Goal: Task Accomplishment & Management: Complete application form

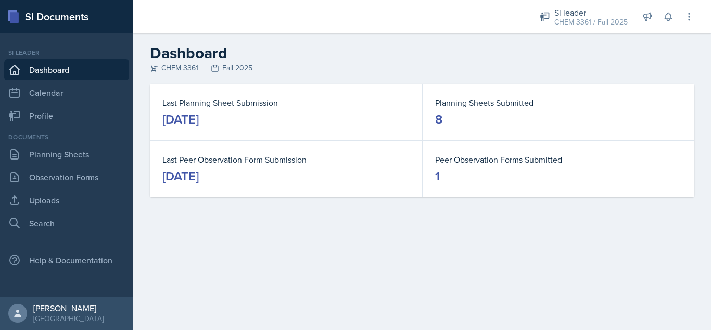
click at [660, 28] on div "Si leader CHEM 3361 / Fall 2025 Si leader CHEM 3362 / Summer 2025 Si leader CHE…" at bounding box center [609, 16] width 169 height 33
click at [671, 15] on icon at bounding box center [668, 17] width 7 height 8
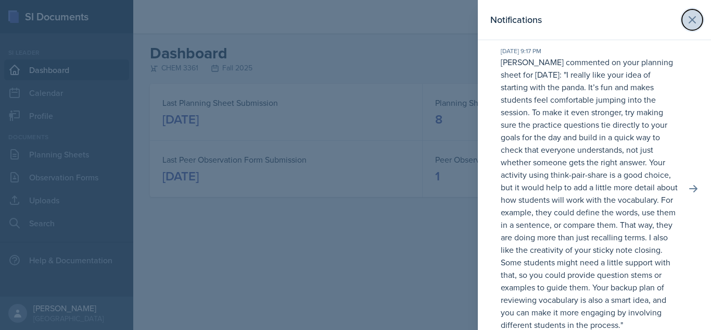
click at [687, 17] on icon at bounding box center [692, 20] width 12 height 12
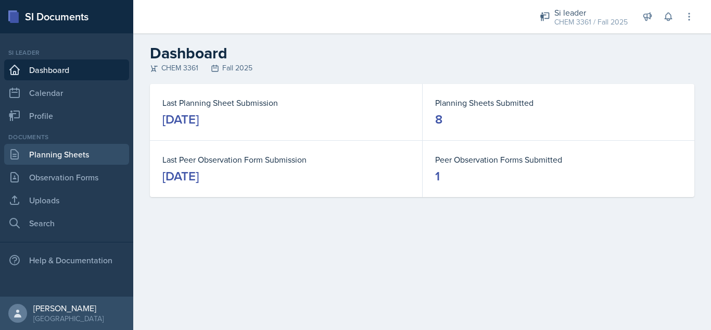
click at [41, 159] on link "Planning Sheets" at bounding box center [66, 154] width 125 height 21
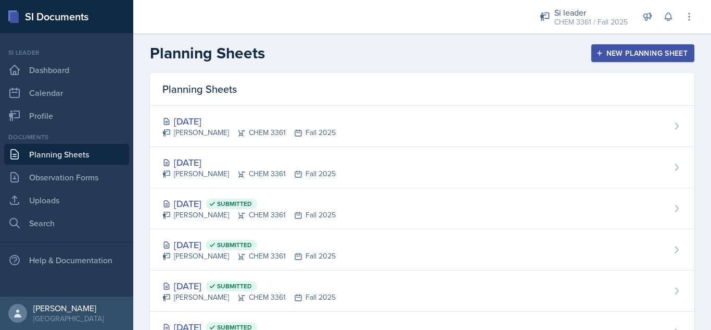
click at [611, 54] on div "New Planning Sheet" at bounding box center [643, 53] width 90 height 8
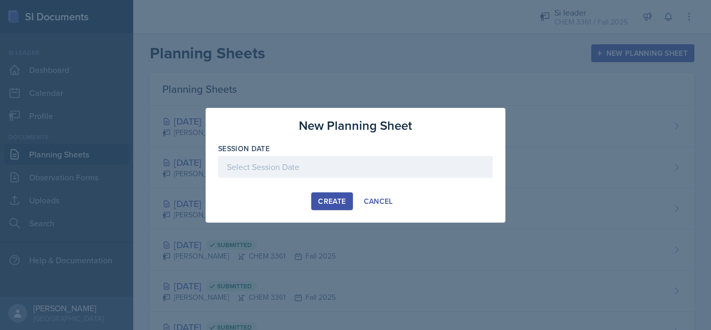
click at [364, 162] on div at bounding box center [355, 167] width 275 height 22
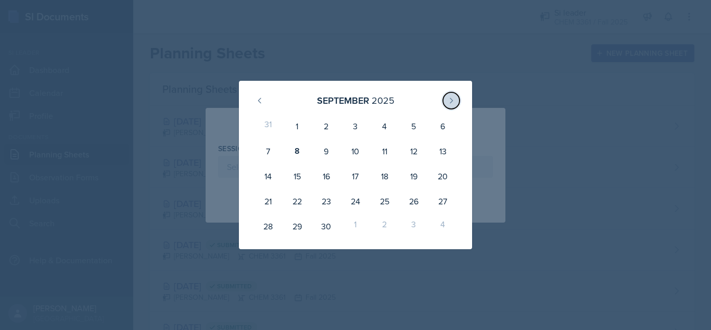
click at [446, 103] on button at bounding box center [451, 100] width 17 height 17
click at [354, 121] on div "1" at bounding box center [355, 126] width 29 height 25
type input "[DATE]"
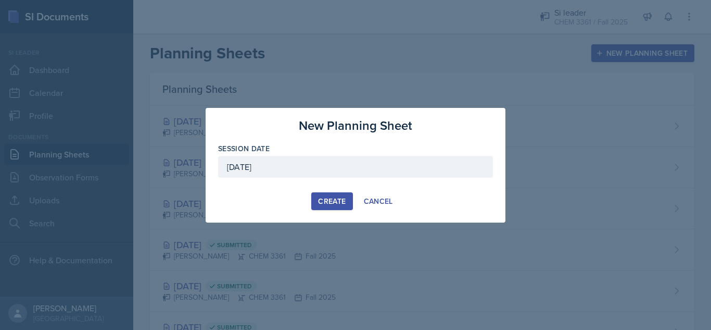
click at [331, 201] on div "Create" at bounding box center [332, 201] width 28 height 8
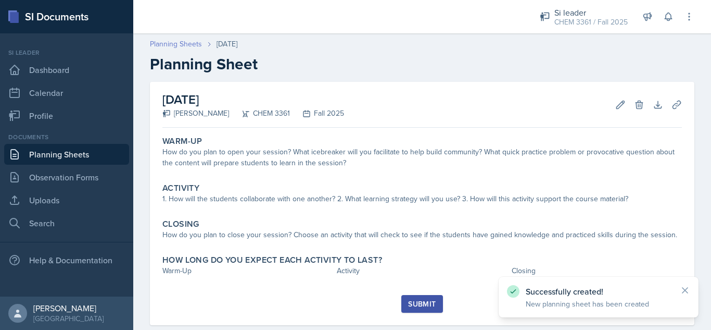
click at [197, 45] on link "Planning Sheets" at bounding box center [176, 44] width 52 height 11
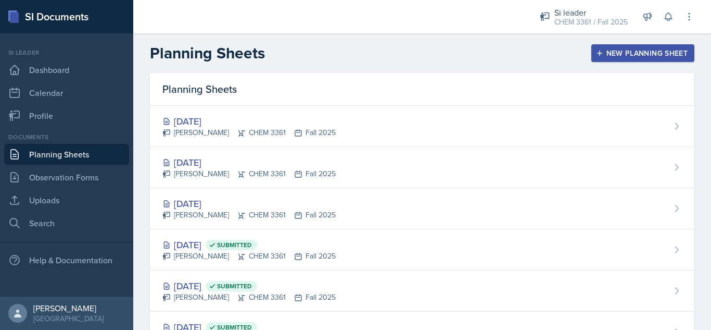
click at [635, 45] on button "New Planning Sheet" at bounding box center [643, 53] width 103 height 18
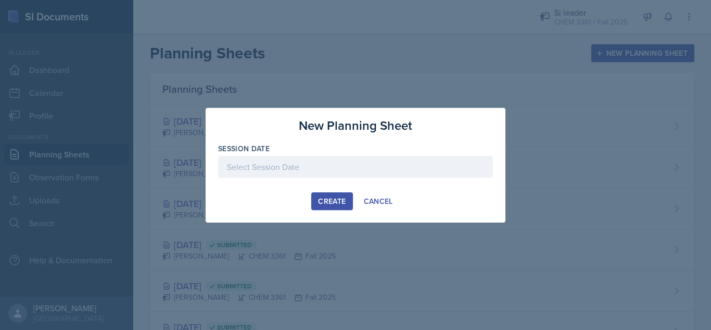
click at [368, 165] on div at bounding box center [355, 167] width 275 height 22
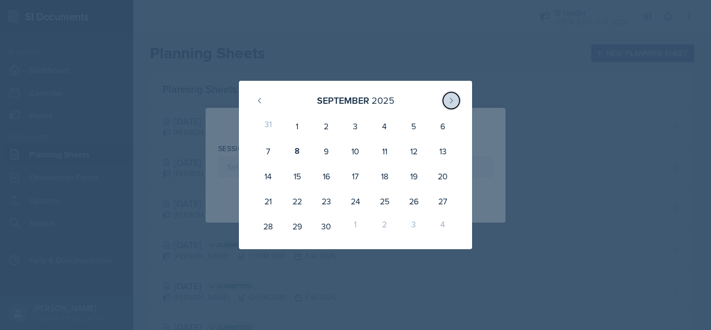
click at [454, 104] on icon at bounding box center [451, 100] width 8 height 8
click at [377, 129] on div "2" at bounding box center [384, 126] width 29 height 25
type input "[DATE]"
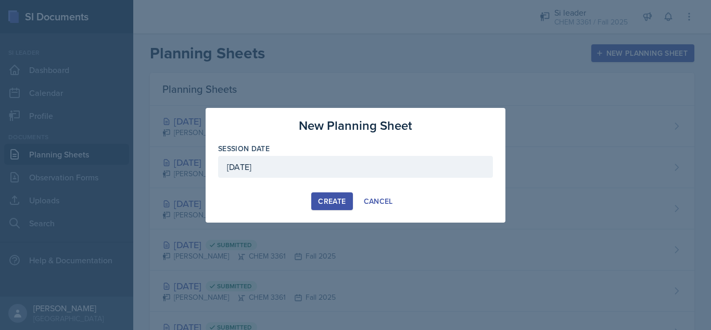
click at [340, 197] on div "Create" at bounding box center [332, 201] width 28 height 8
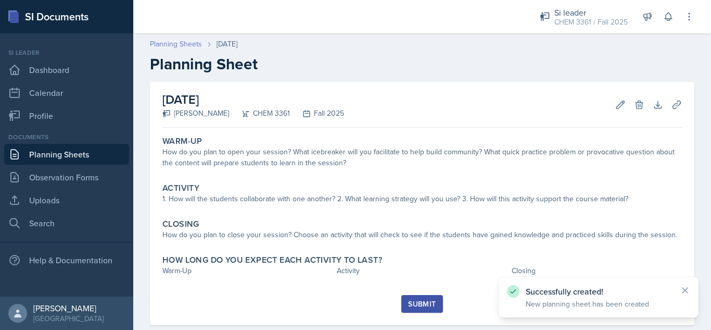
click at [182, 45] on link "Planning Sheets" at bounding box center [176, 44] width 52 height 11
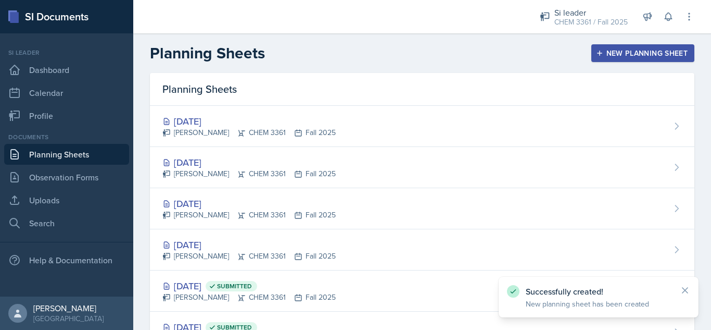
click at [634, 45] on button "New Planning Sheet" at bounding box center [643, 53] width 103 height 18
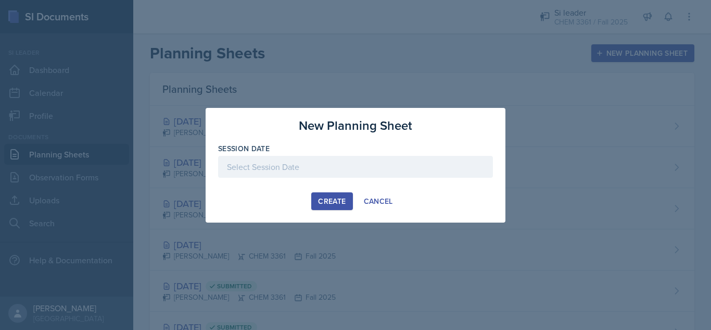
click at [404, 157] on div at bounding box center [355, 167] width 275 height 22
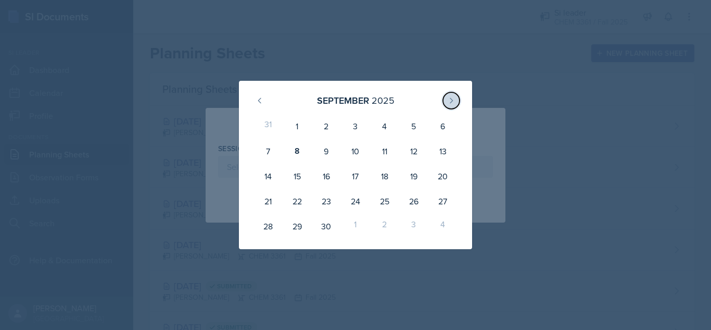
click at [454, 97] on icon at bounding box center [451, 100] width 8 height 8
click at [351, 154] on div "8" at bounding box center [355, 151] width 29 height 25
type input "[DATE]"
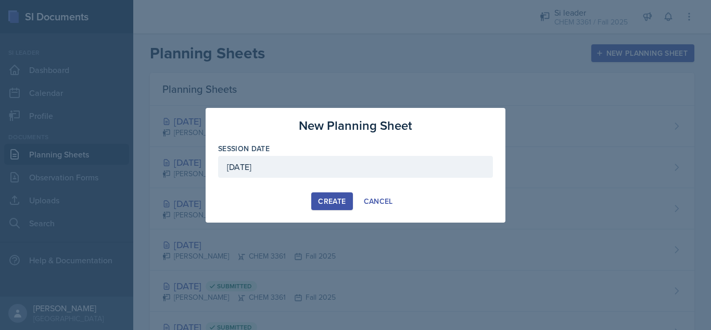
click at [323, 203] on div "Create" at bounding box center [332, 201] width 28 height 8
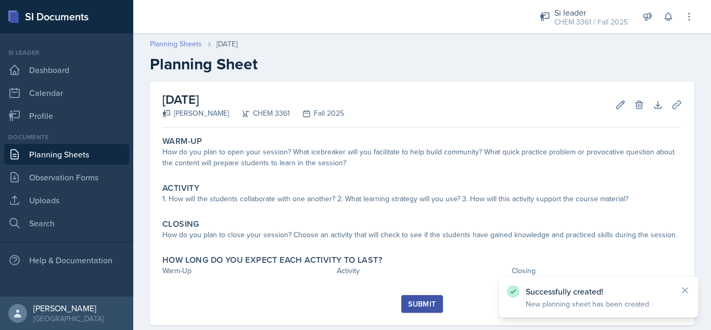
click at [176, 44] on link "Planning Sheets" at bounding box center [176, 44] width 52 height 11
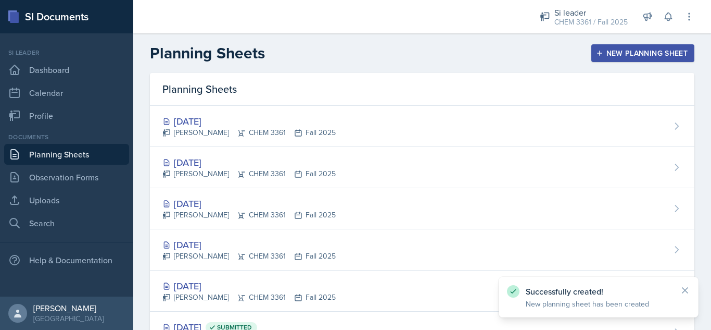
click at [618, 49] on div "New Planning Sheet" at bounding box center [643, 53] width 90 height 8
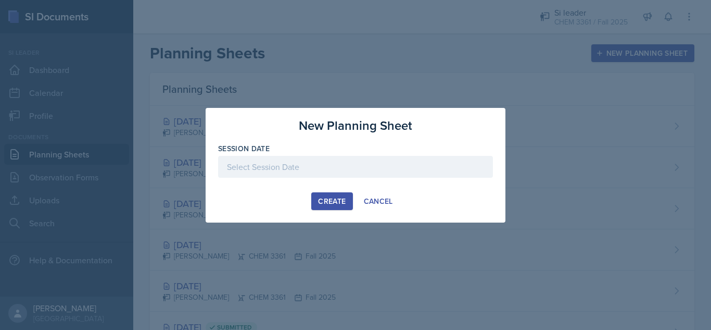
click at [426, 166] on div at bounding box center [355, 167] width 275 height 22
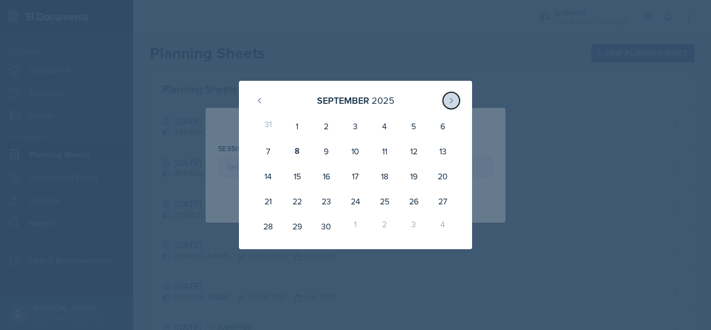
click at [450, 100] on icon at bounding box center [451, 100] width 8 height 8
click at [384, 158] on div "9" at bounding box center [384, 151] width 29 height 25
type input "[DATE]"
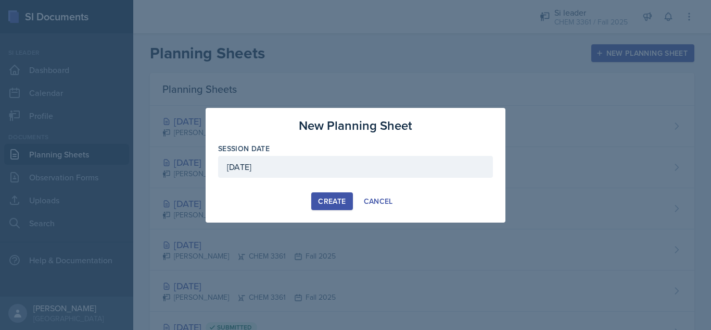
click at [327, 197] on div "Create" at bounding box center [332, 201] width 28 height 8
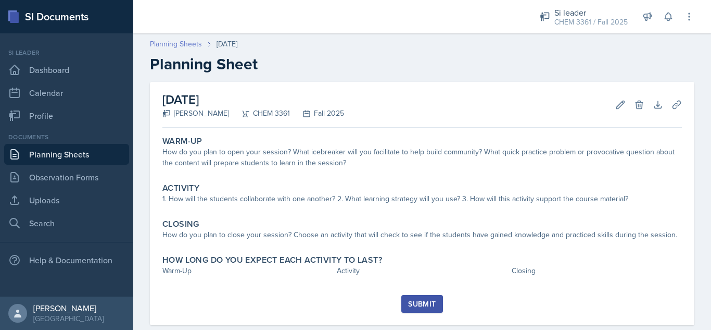
click at [167, 45] on link "Planning Sheets" at bounding box center [176, 44] width 52 height 11
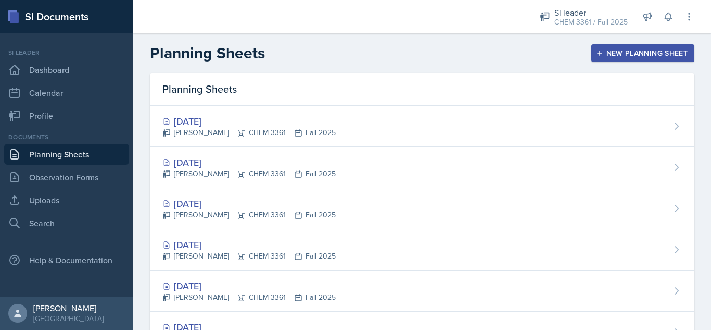
click at [634, 49] on div "New Planning Sheet" at bounding box center [643, 53] width 90 height 8
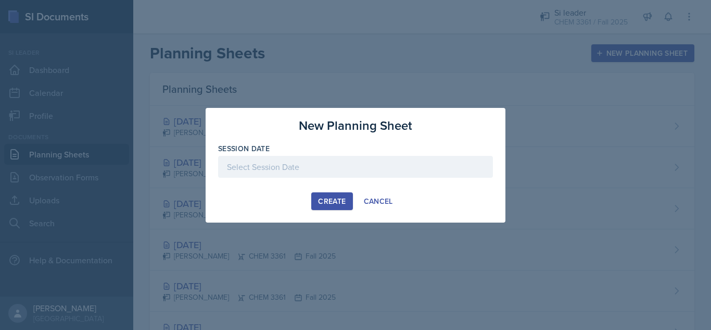
click at [393, 164] on div at bounding box center [355, 167] width 275 height 22
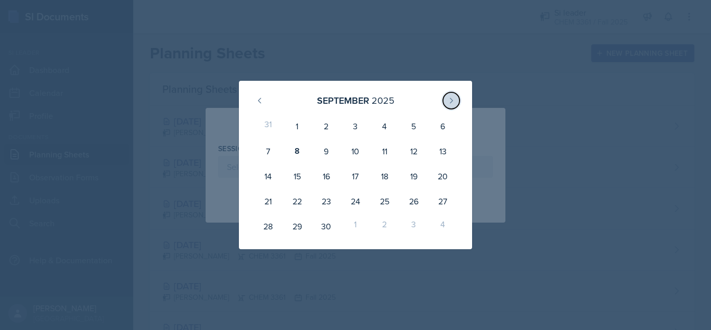
click at [444, 99] on button at bounding box center [451, 100] width 17 height 17
click at [354, 176] on div "15" at bounding box center [355, 176] width 29 height 25
type input "[DATE]"
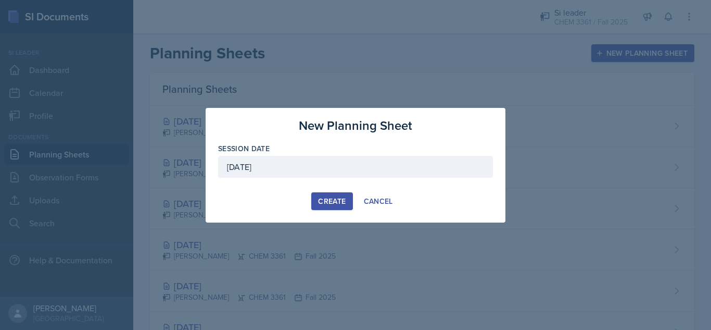
click at [332, 197] on div "Create" at bounding box center [332, 201] width 28 height 8
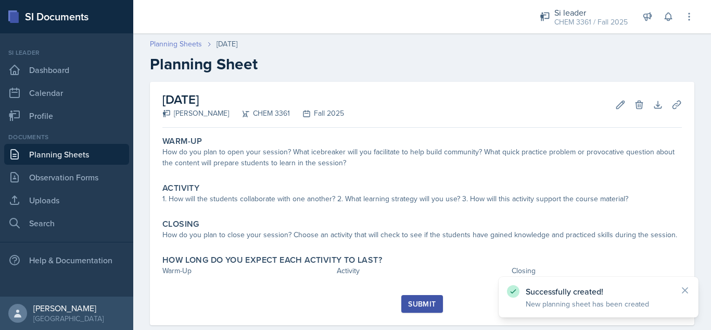
click at [181, 44] on link "Planning Sheets" at bounding box center [176, 44] width 52 height 11
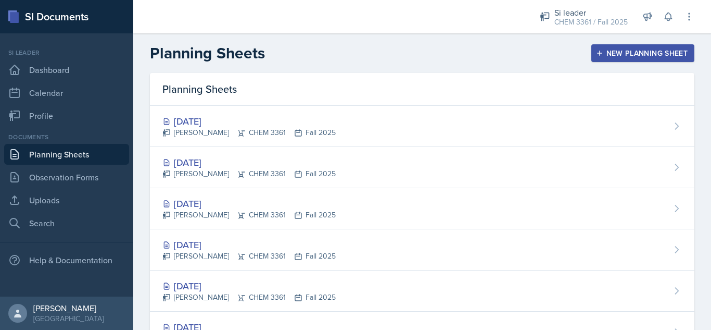
click at [605, 50] on div "New Planning Sheet" at bounding box center [643, 53] width 90 height 8
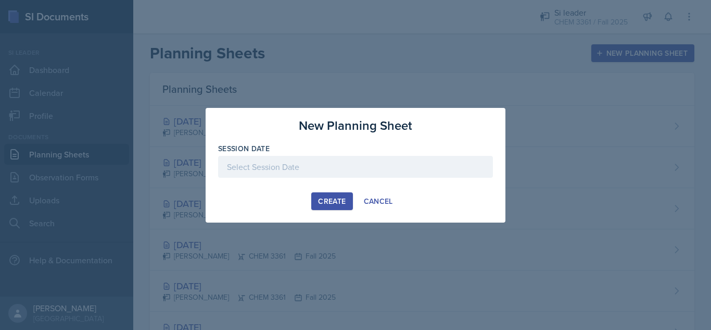
click at [387, 170] on div at bounding box center [355, 167] width 275 height 22
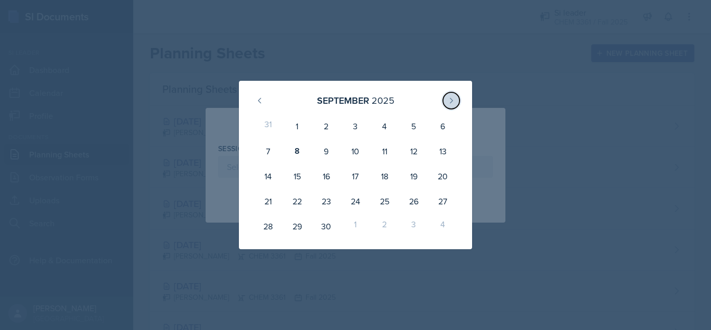
click at [450, 98] on icon at bounding box center [451, 100] width 8 height 8
click at [381, 178] on div "16" at bounding box center [384, 176] width 29 height 25
type input "[DATE]"
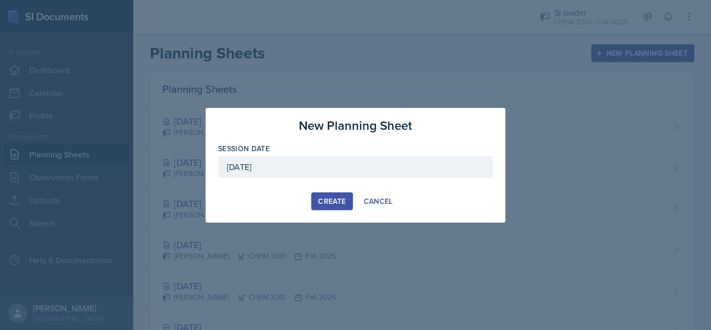
click at [328, 202] on div "Create" at bounding box center [332, 201] width 28 height 8
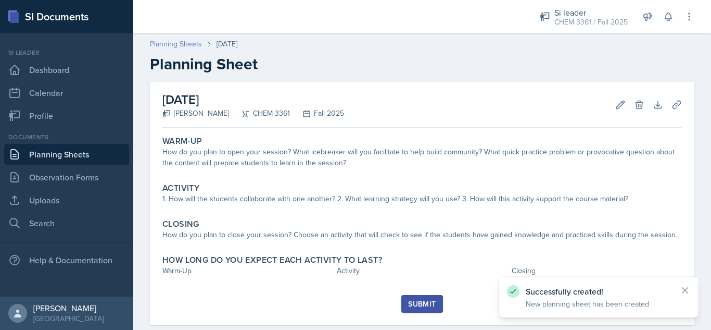
click at [181, 41] on link "Planning Sheets" at bounding box center [176, 44] width 52 height 11
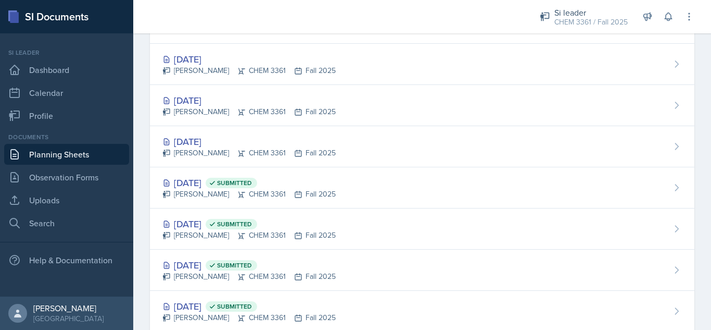
scroll to position [265, 0]
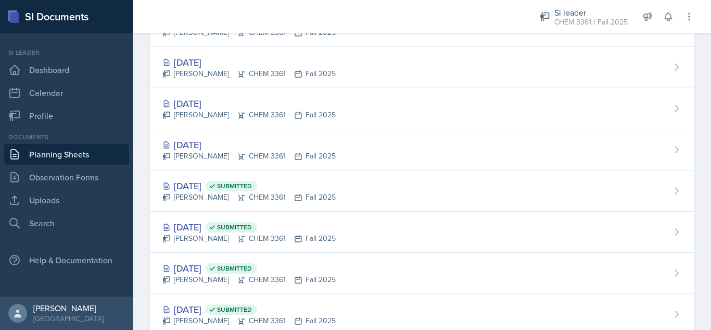
click at [429, 28] on div at bounding box center [327, 16] width 371 height 33
click at [607, 19] on div "CHEM 3361 / Fall 2025" at bounding box center [591, 22] width 73 height 11
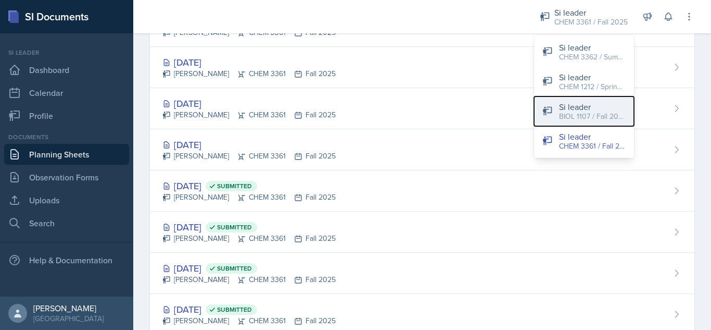
click at [586, 115] on div "BIOL 1107 / Fall 2025" at bounding box center [592, 116] width 67 height 11
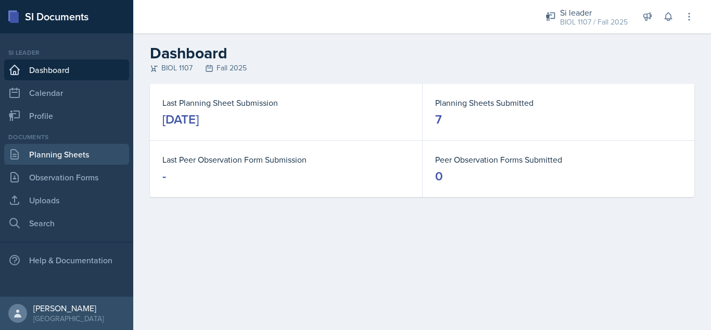
click at [62, 150] on link "Planning Sheets" at bounding box center [66, 154] width 125 height 21
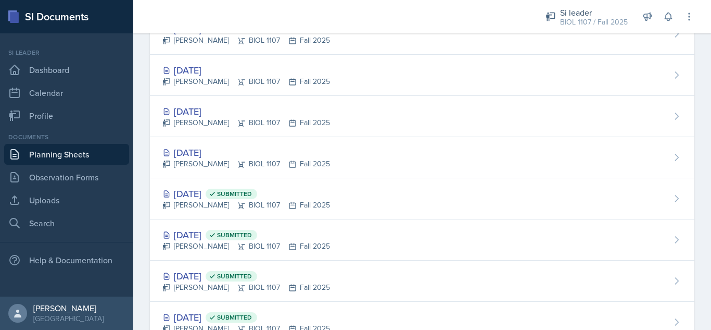
scroll to position [746, 0]
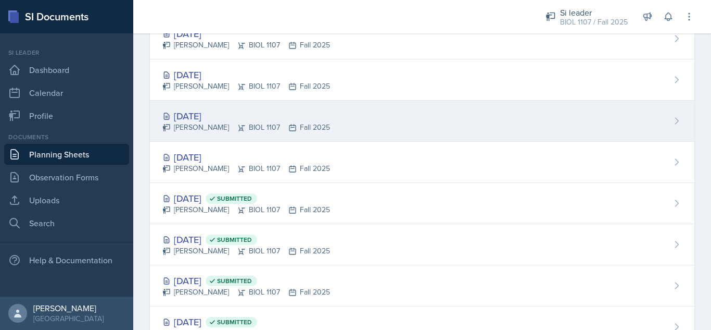
click at [349, 131] on div "[DATE] [PERSON_NAME] BIOL 1107 Fall 2025" at bounding box center [422, 121] width 545 height 41
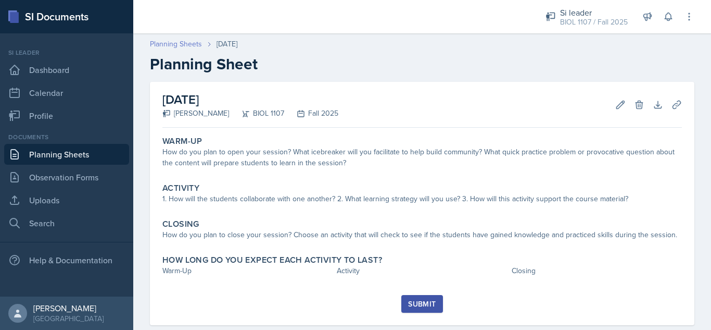
click at [175, 42] on link "Planning Sheets" at bounding box center [176, 44] width 52 height 11
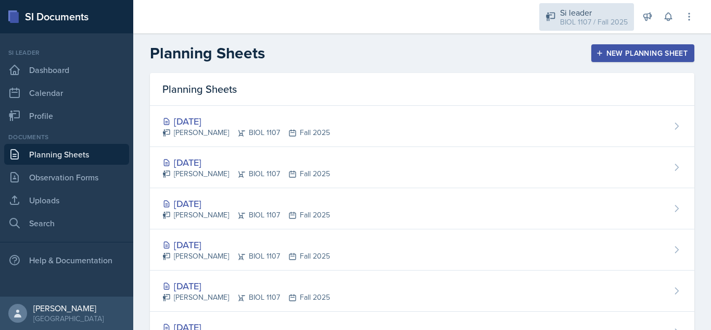
click at [607, 24] on div "BIOL 1107 / Fall 2025" at bounding box center [594, 22] width 68 height 11
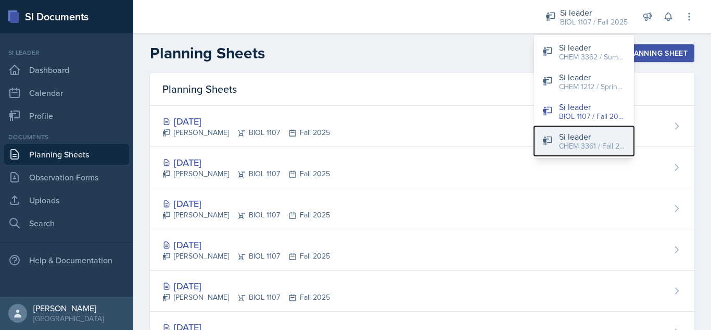
click at [598, 148] on div "CHEM 3361 / Fall 2025" at bounding box center [592, 146] width 67 height 11
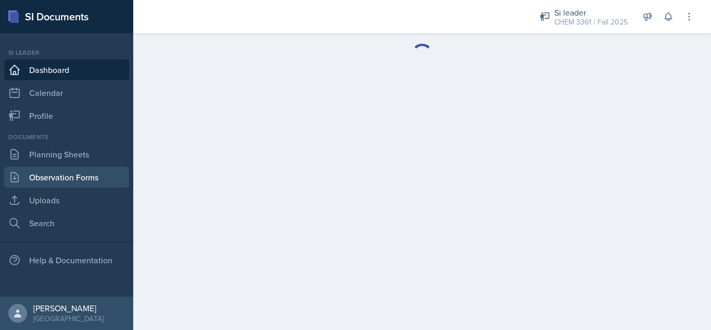
click at [54, 177] on link "Observation Forms" at bounding box center [66, 177] width 125 height 21
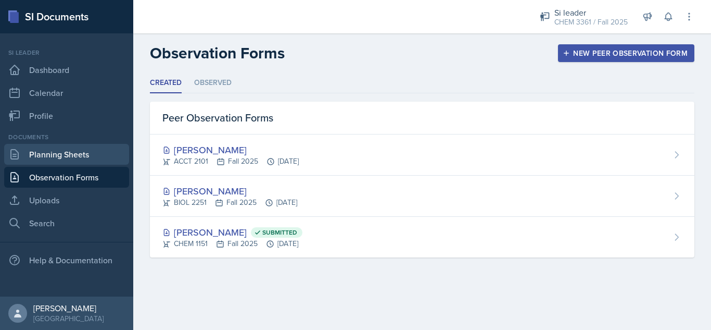
click at [80, 158] on link "Planning Sheets" at bounding box center [66, 154] width 125 height 21
